Goal: Information Seeking & Learning: Learn about a topic

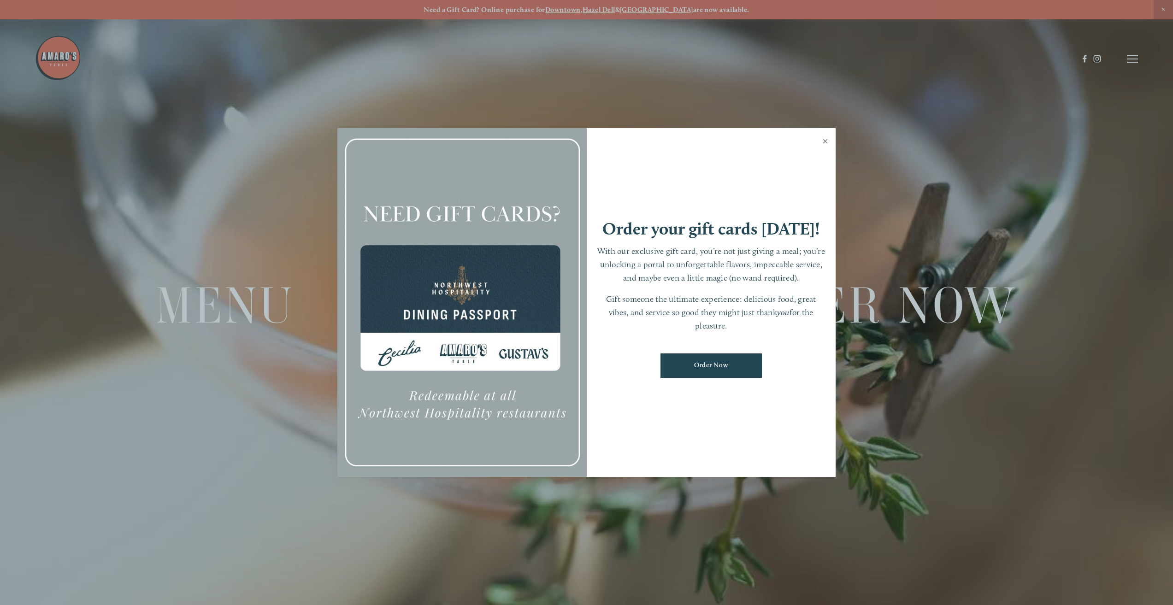
click at [830, 144] on link "Close" at bounding box center [826, 143] width 18 height 26
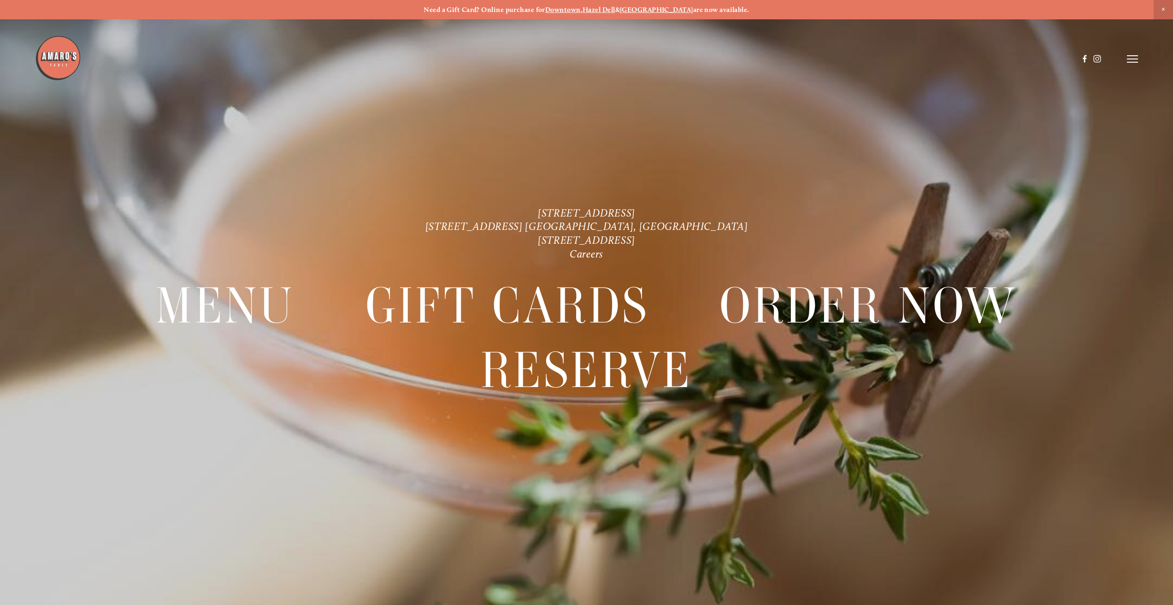
click at [1130, 59] on line at bounding box center [1132, 59] width 11 height 0
click at [924, 61] on span "Menu" at bounding box center [920, 58] width 19 height 9
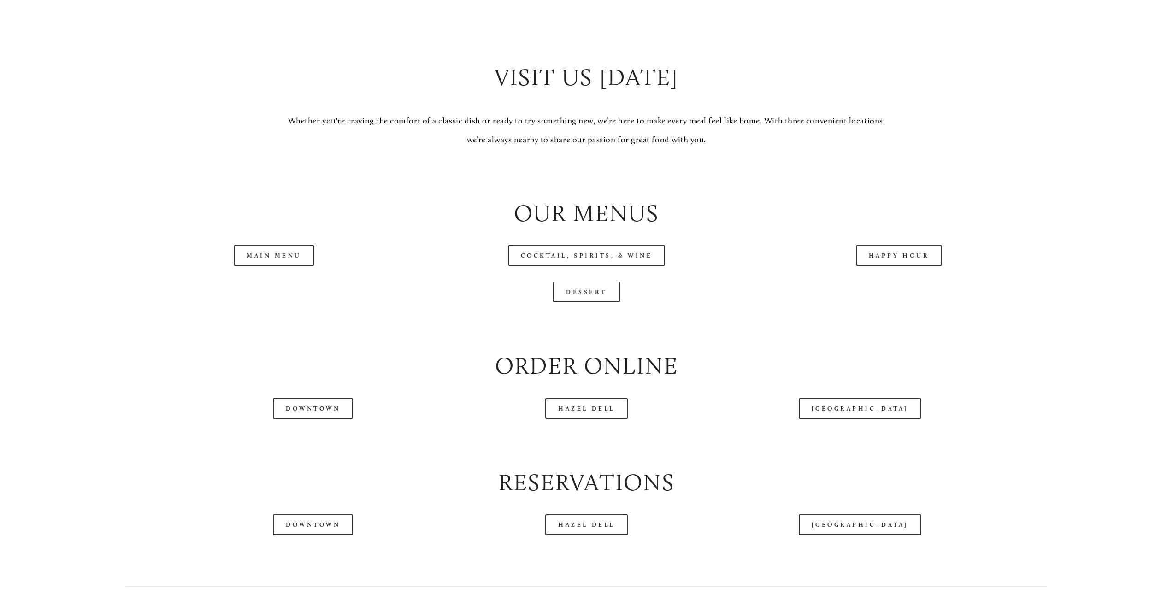
scroll to position [1076, 0]
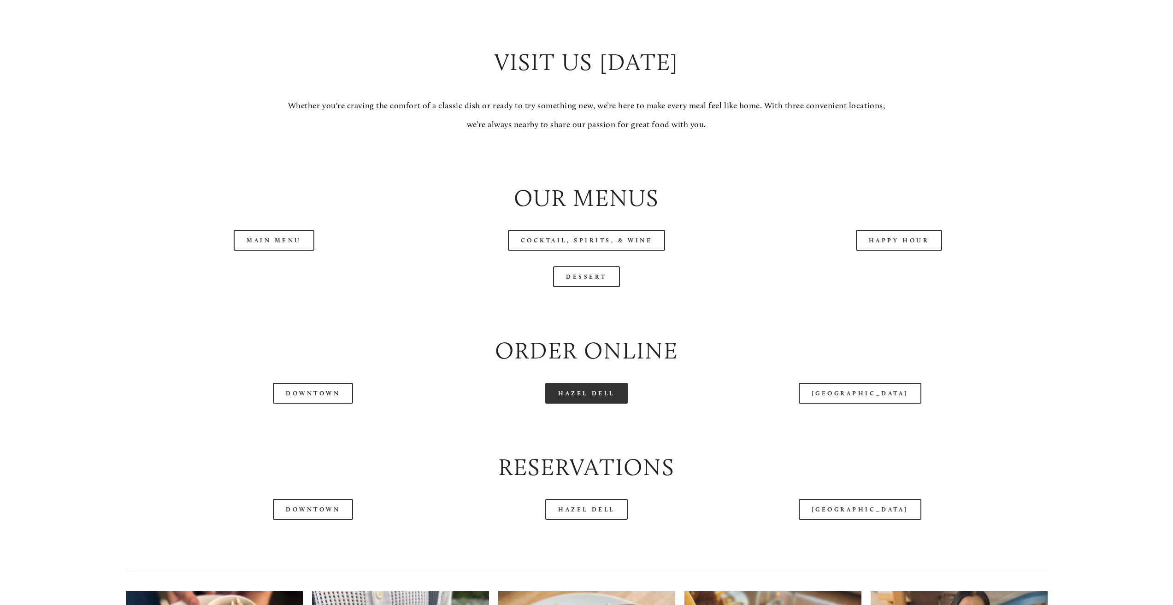
click at [596, 397] on link "Hazel Dell" at bounding box center [586, 393] width 83 height 21
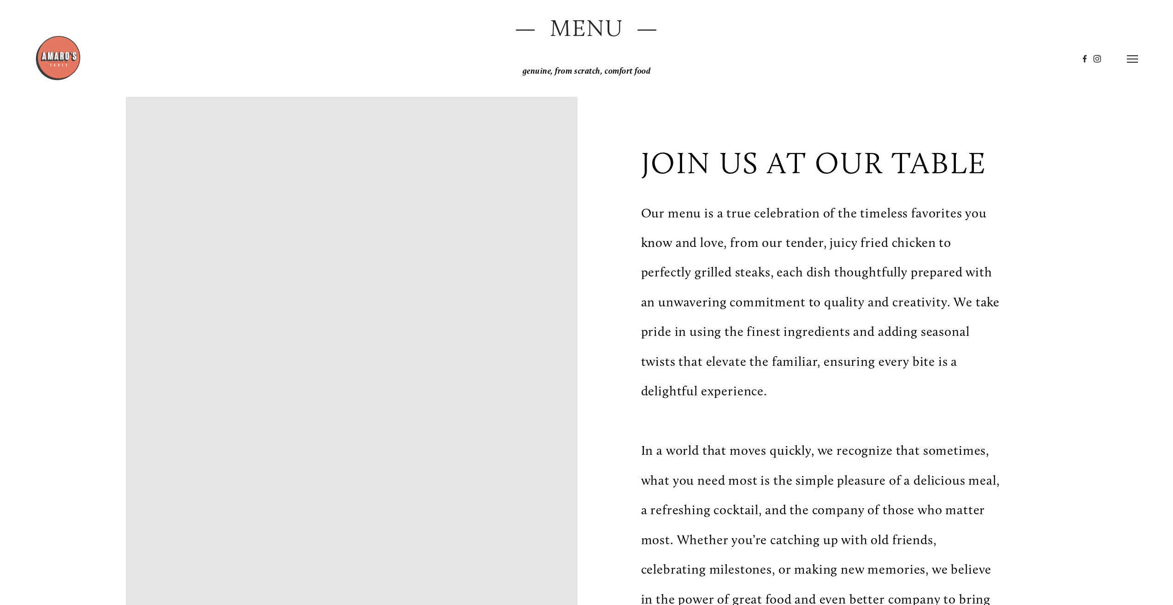
scroll to position [0, 0]
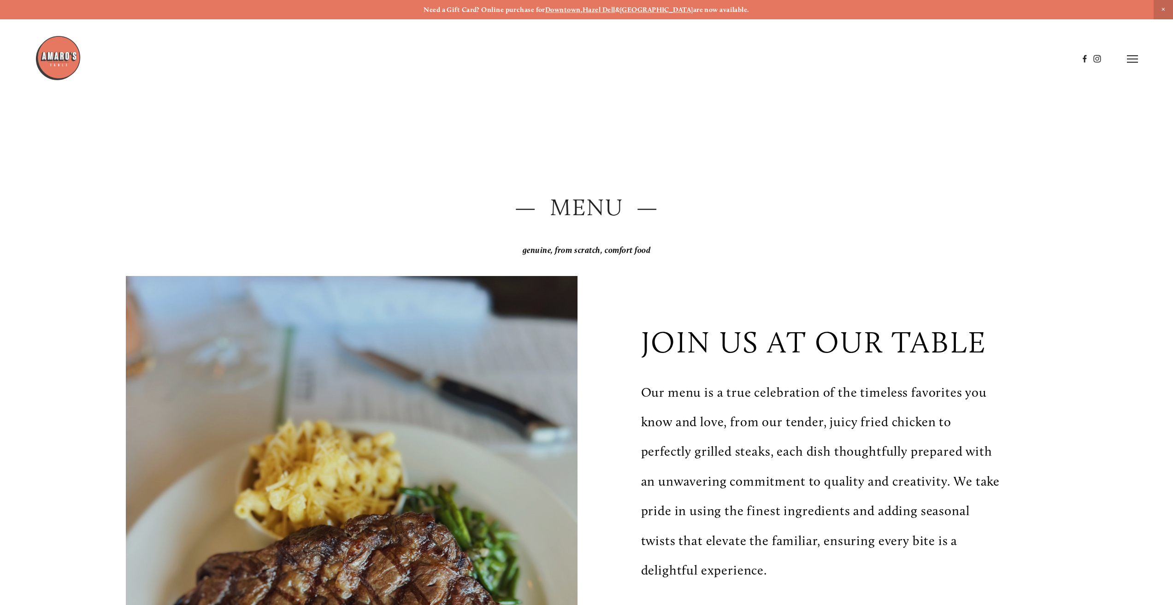
click at [1126, 64] on header "Menu Order Now Visit Gallery 0" at bounding box center [586, 59] width 1103 height 118
click at [1130, 59] on line at bounding box center [1132, 59] width 11 height 0
click at [1022, 60] on span "Gallery" at bounding box center [1023, 58] width 23 height 9
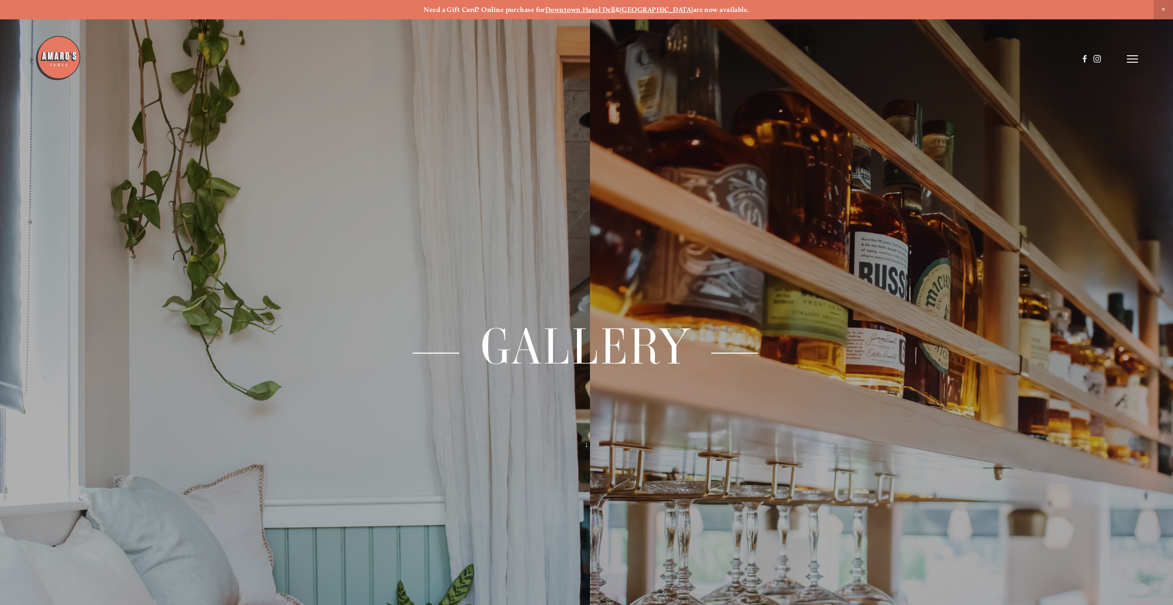
click at [1128, 55] on icon at bounding box center [1132, 59] width 11 height 8
click at [919, 57] on span "Menu" at bounding box center [920, 58] width 19 height 9
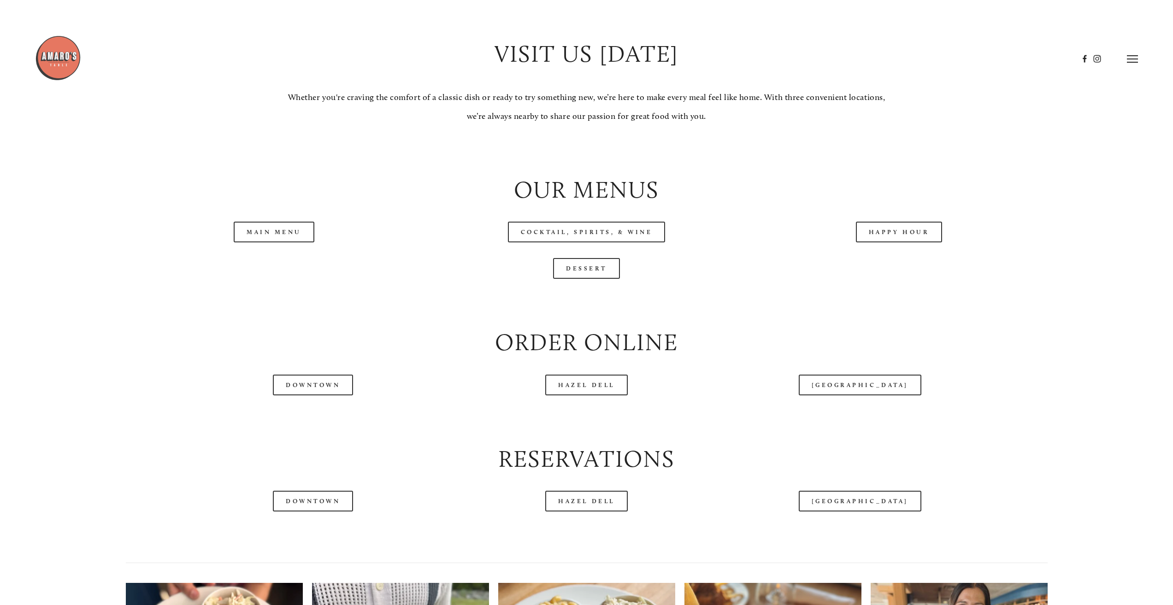
scroll to position [1076, 0]
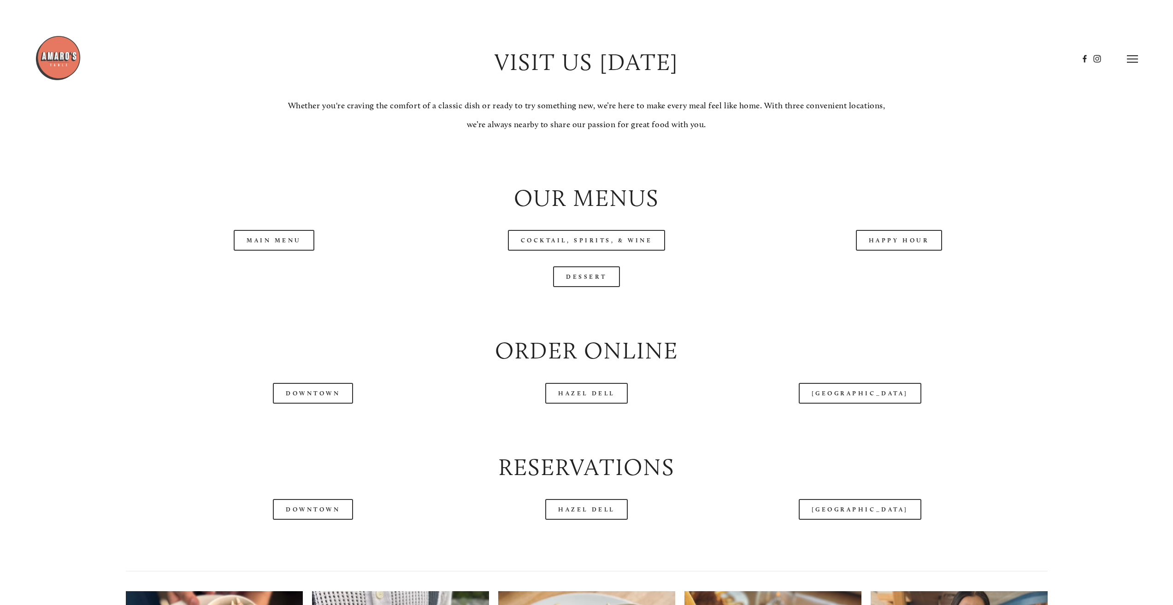
click at [1126, 62] on header "Menu Order Now Visit Gallery 0" at bounding box center [586, 59] width 1103 height 118
click at [1131, 56] on line at bounding box center [1132, 56] width 11 height 0
click at [923, 58] on span "Menu" at bounding box center [920, 58] width 19 height 9
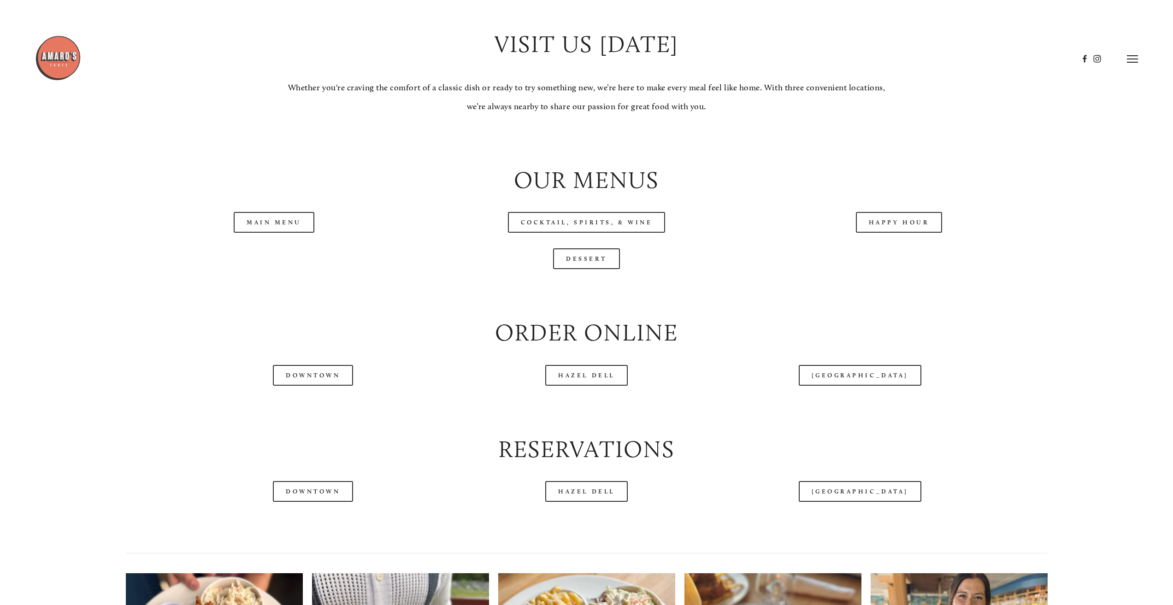
scroll to position [1076, 0]
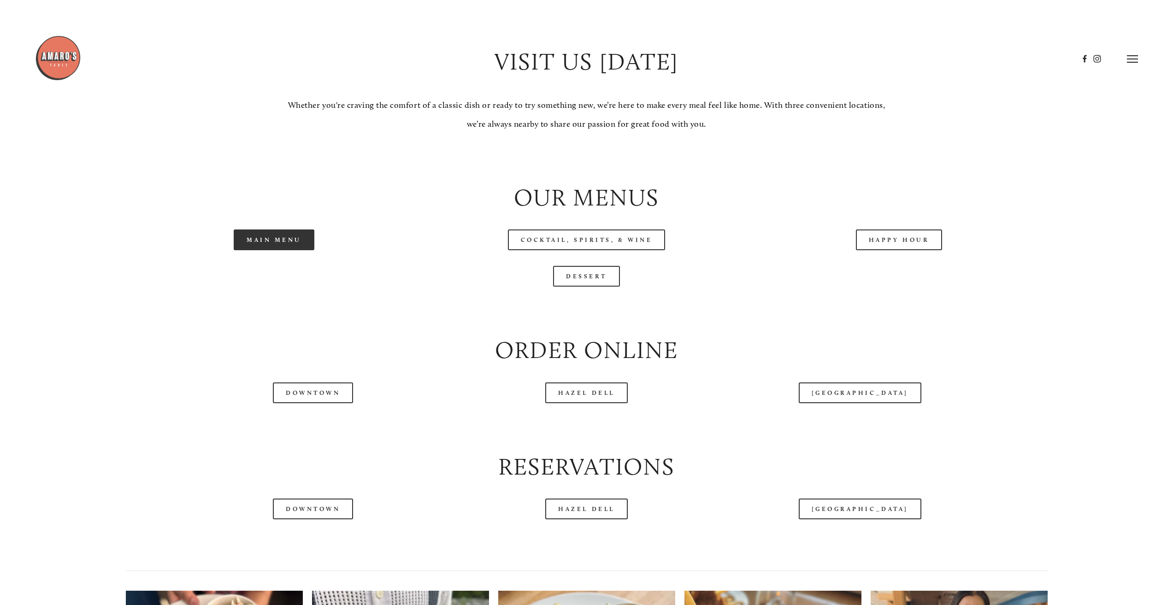
click at [254, 242] on link "Main Menu" at bounding box center [274, 240] width 81 height 21
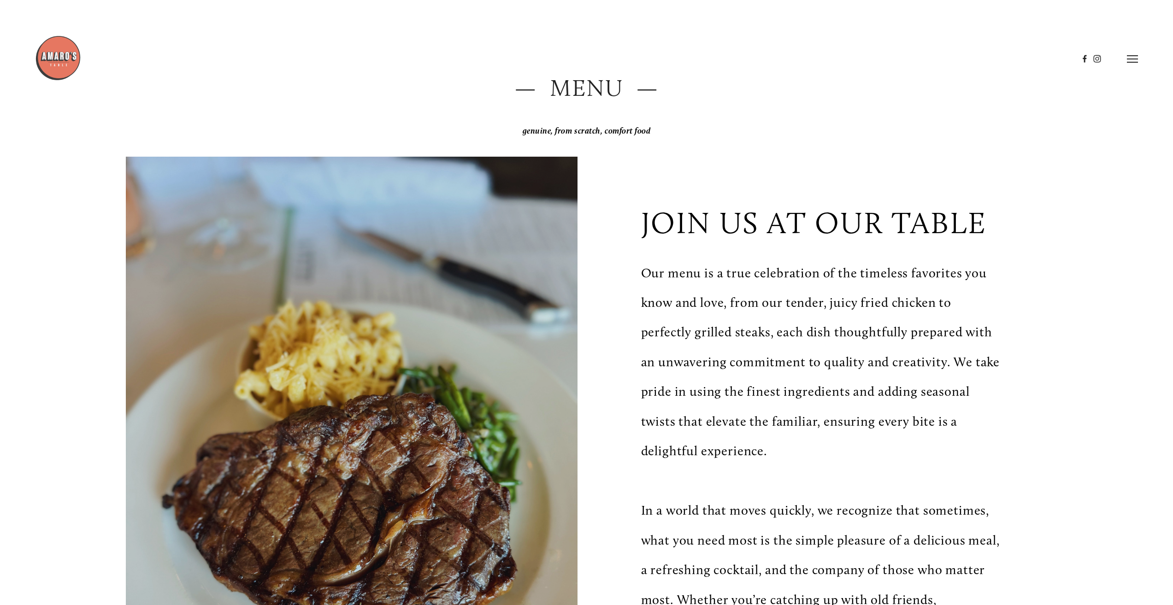
scroll to position [0, 0]
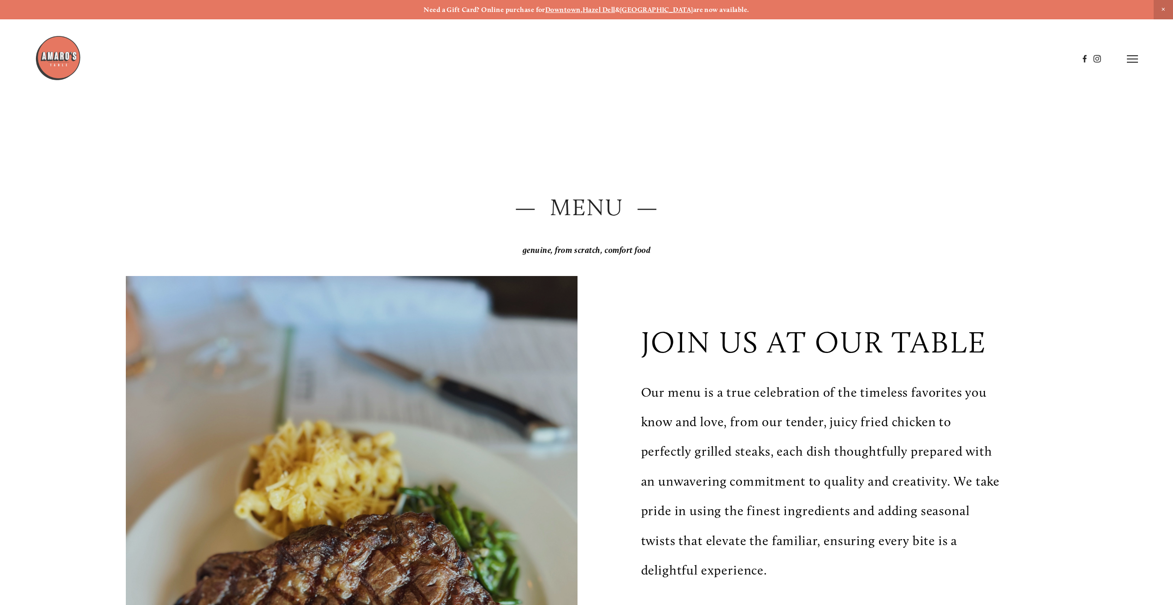
click at [1134, 60] on icon at bounding box center [1132, 59] width 11 height 8
click at [1023, 59] on span "Gallery" at bounding box center [1023, 58] width 23 height 9
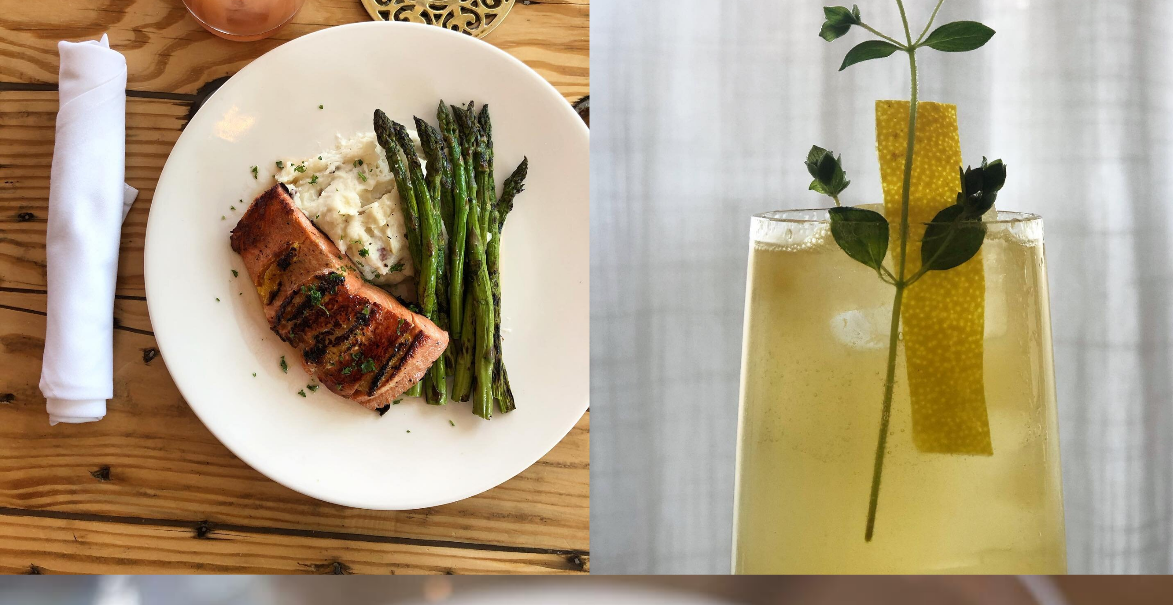
scroll to position [5316, 0]
